Goal: Information Seeking & Learning: Compare options

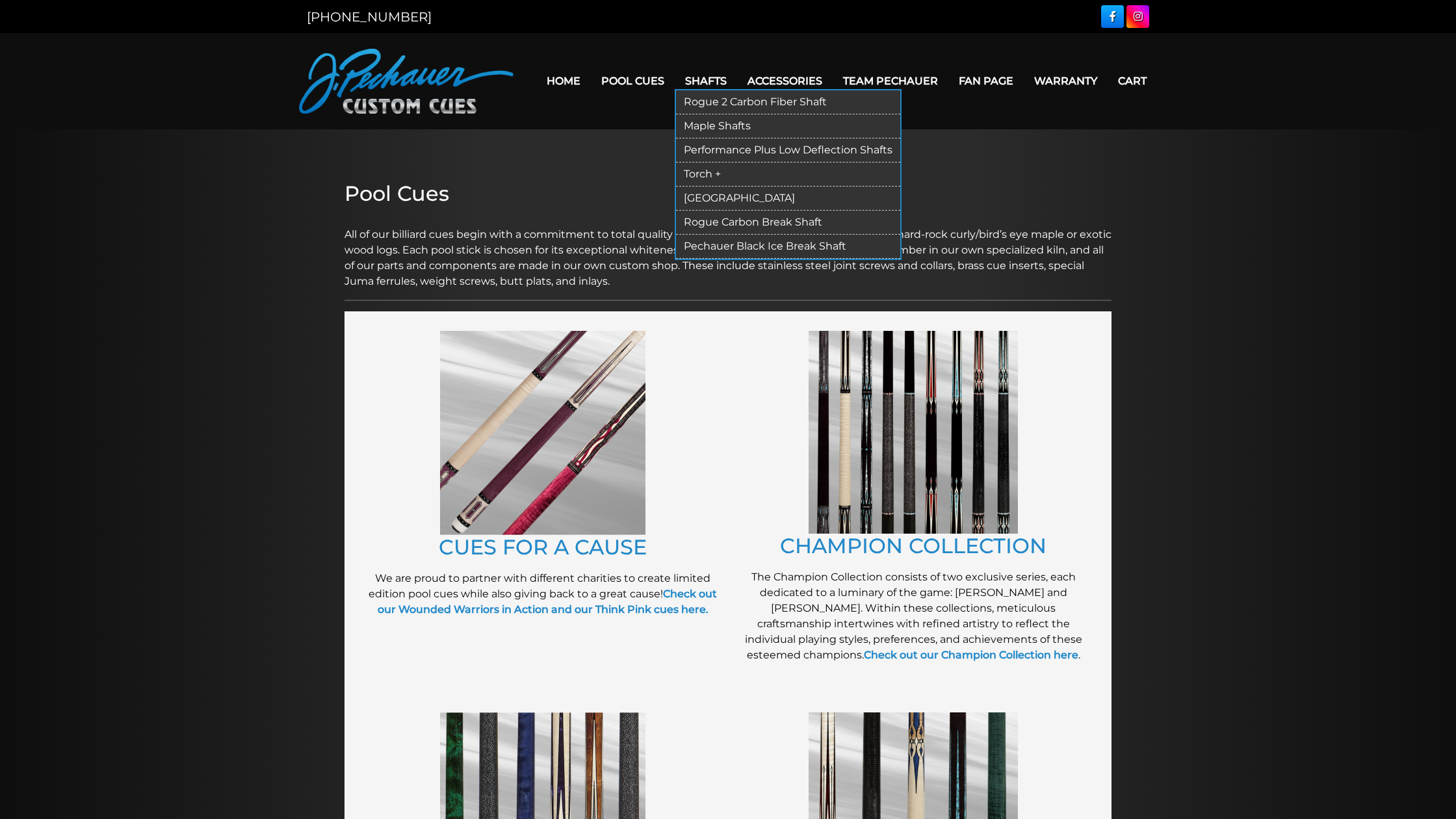
click at [688, 171] on link "Torch +" at bounding box center [788, 174] width 224 height 24
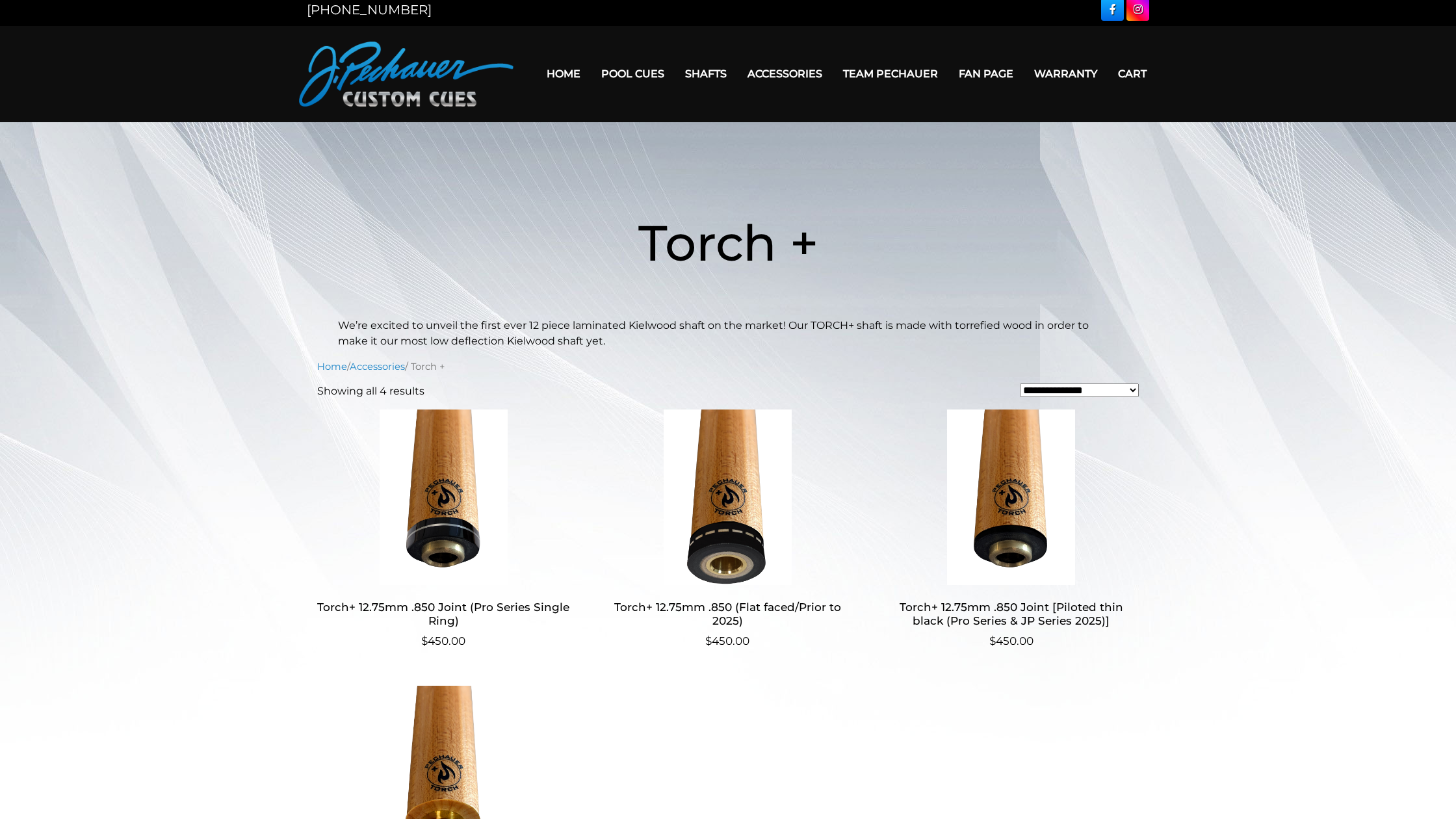
scroll to position [6, 0]
click at [440, 443] on img at bounding box center [444, 498] width 253 height 175
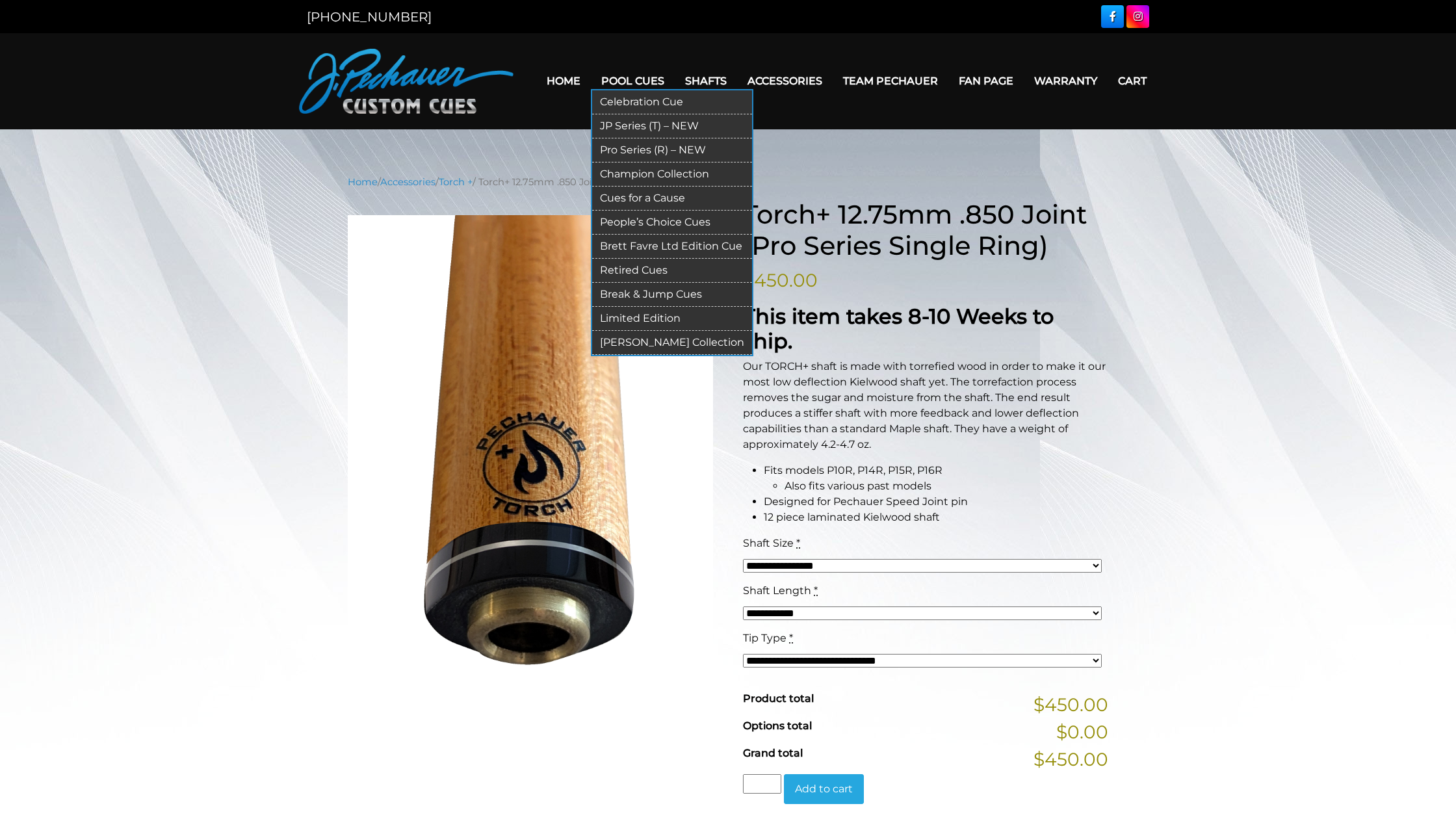
click at [610, 145] on link "Pro Series (R) – NEW" at bounding box center [672, 151] width 160 height 24
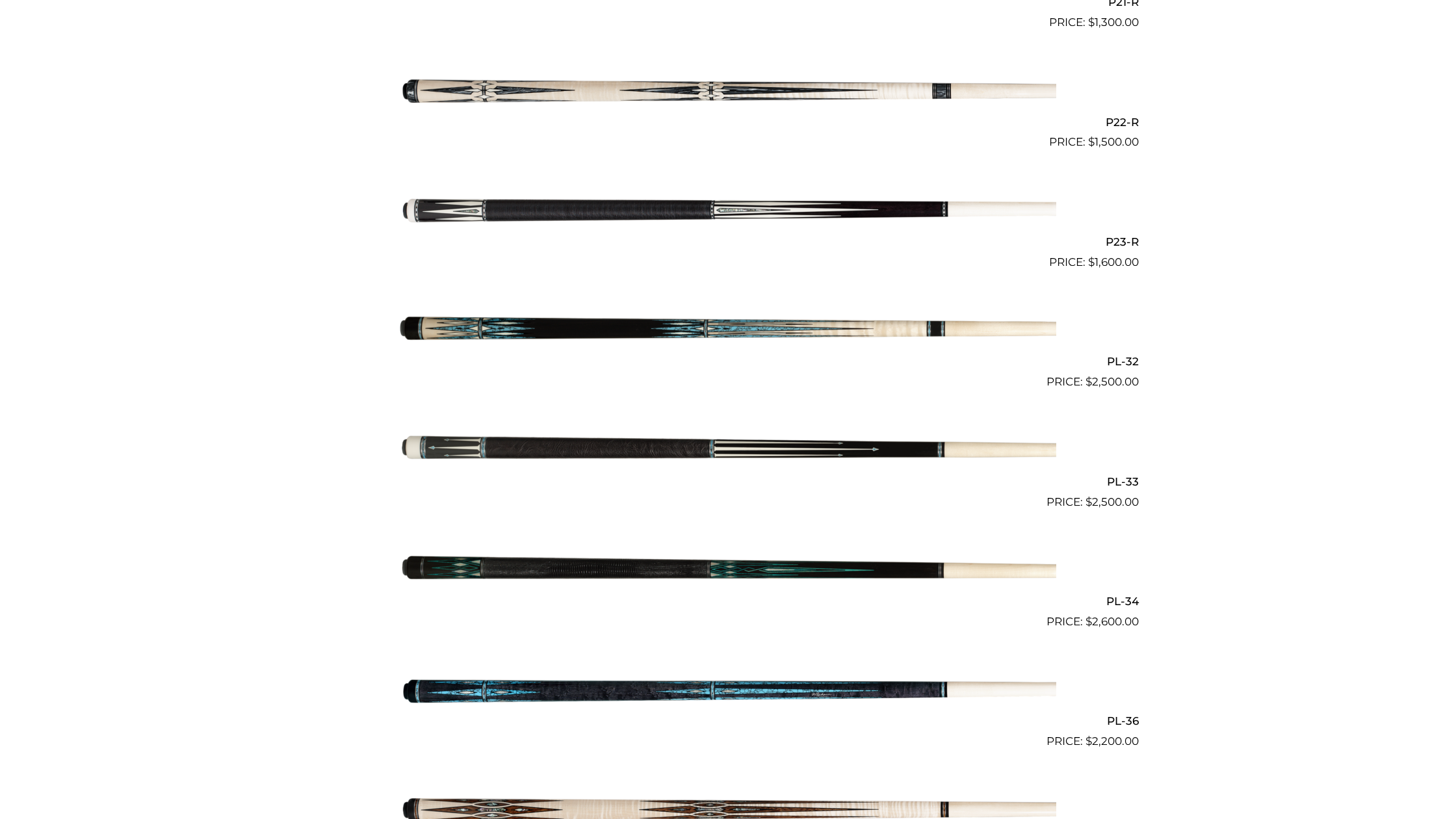
scroll to position [2987, 0]
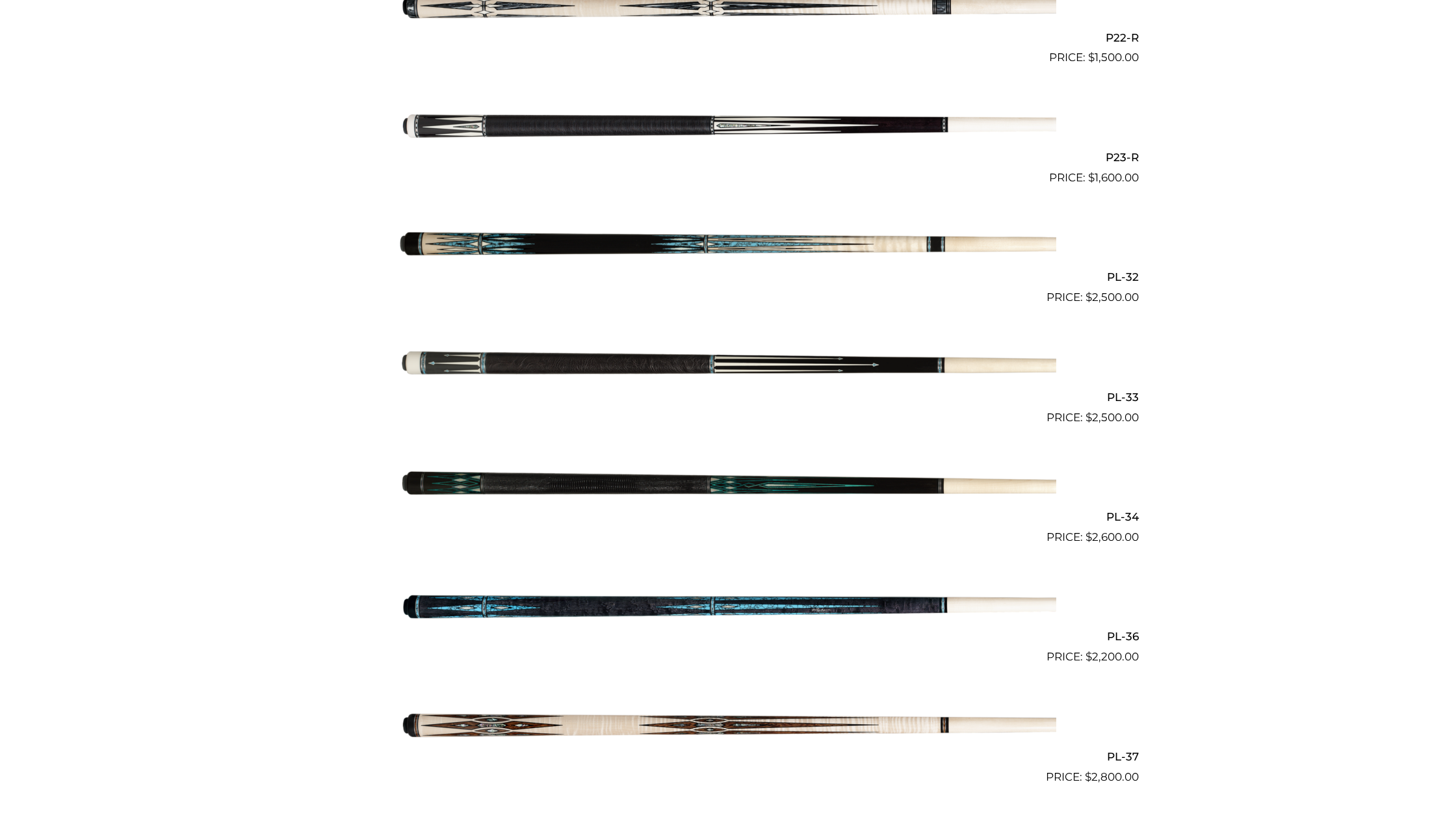
click at [845, 351] on img at bounding box center [728, 366] width 657 height 109
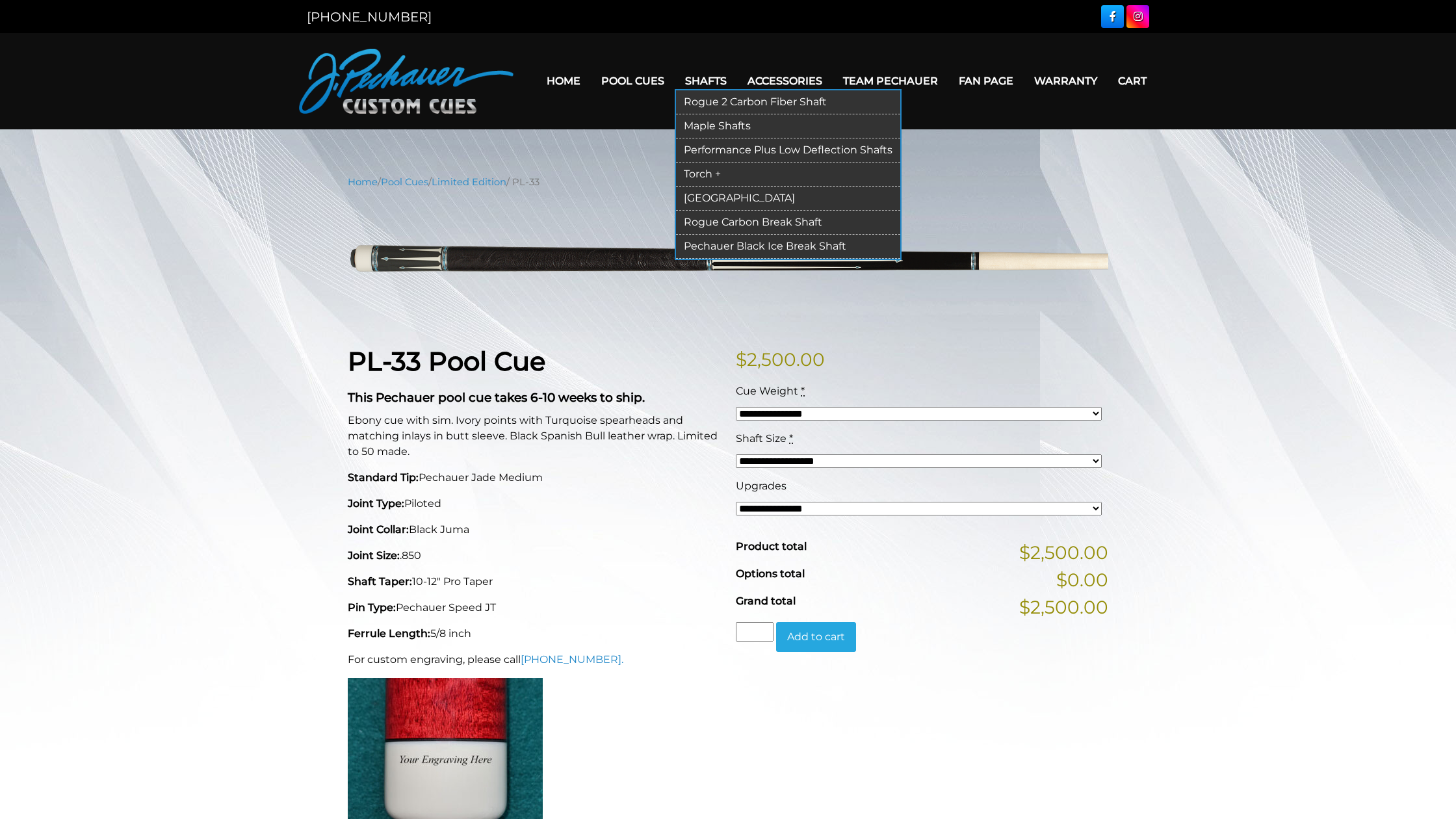
click at [717, 150] on link "Performance Plus Low Deflection Shafts" at bounding box center [788, 151] width 224 height 24
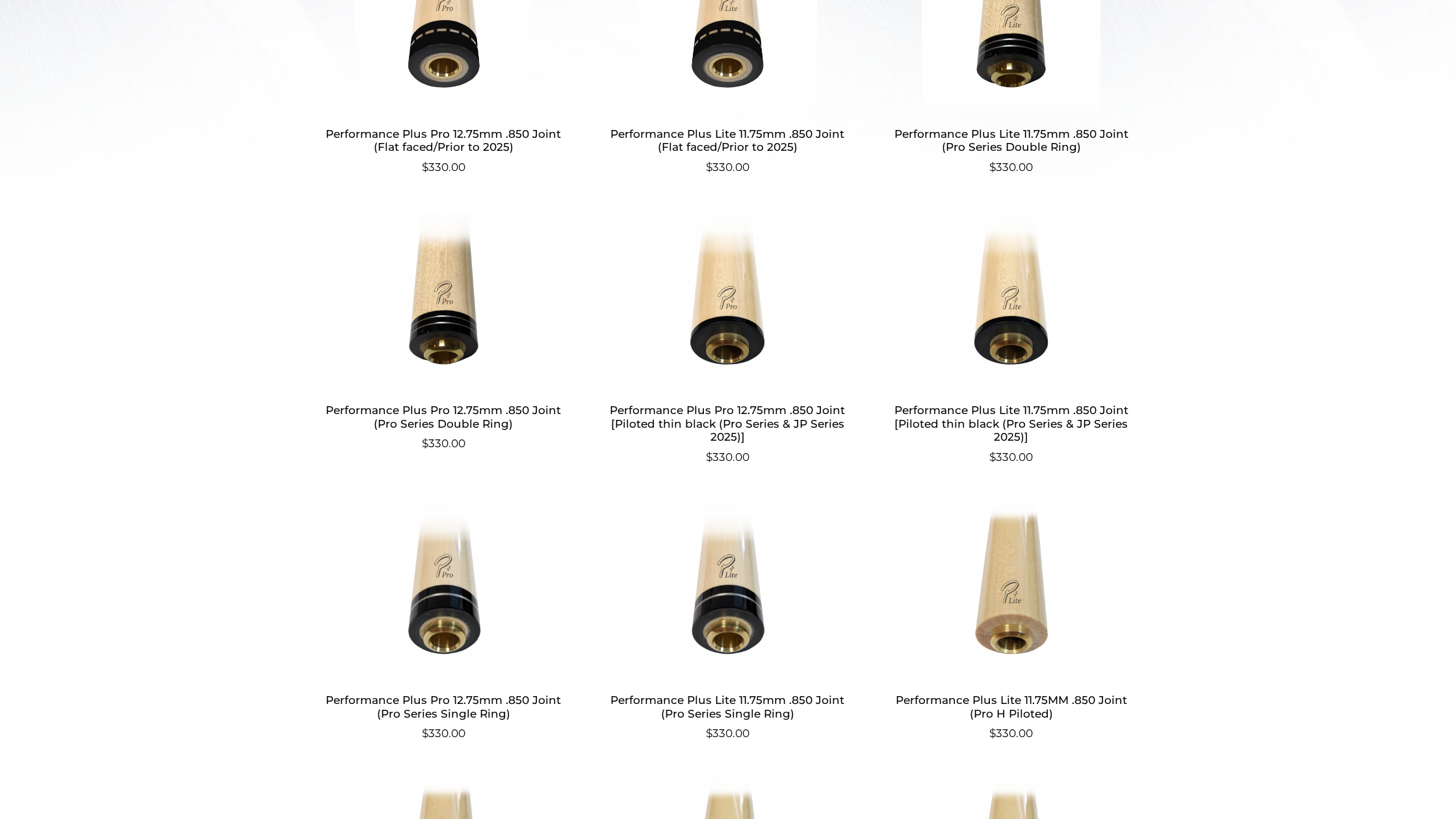
scroll to position [665, 0]
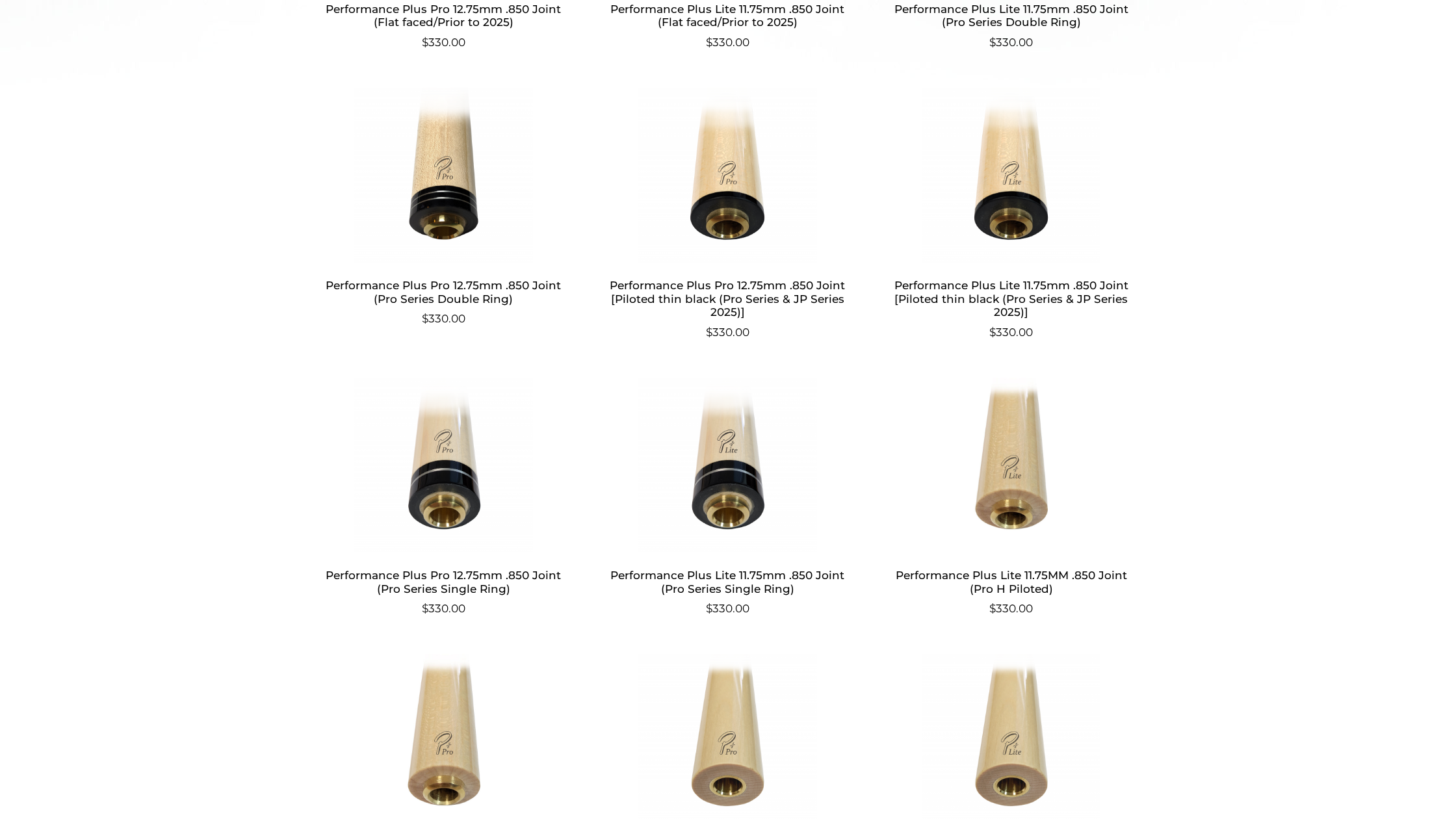
click at [423, 592] on h2 "Performance Plus Pro 12.75mm .850 Joint (Pro Series Single Ring)" at bounding box center [444, 582] width 253 height 38
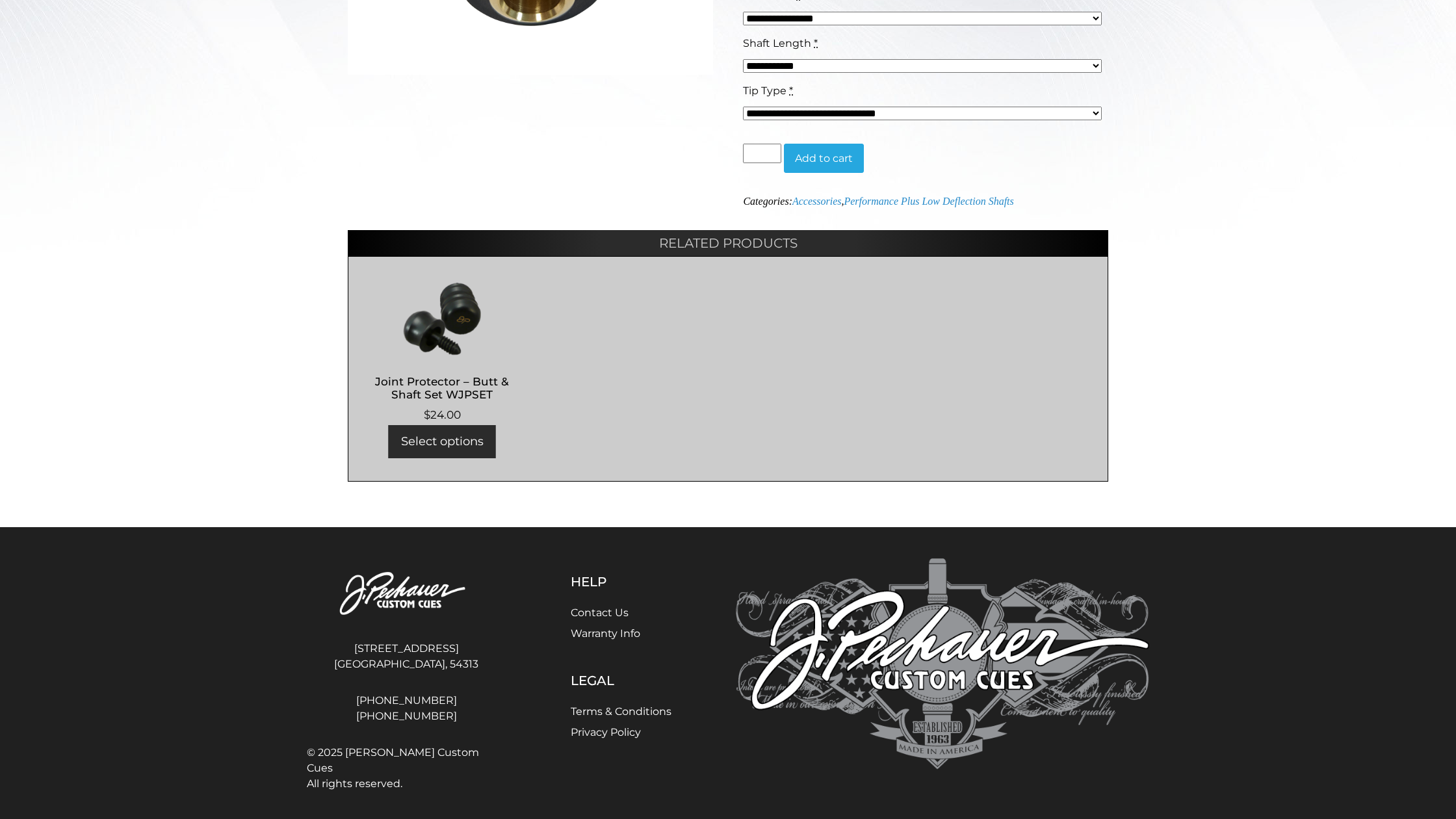
scroll to position [499, 0]
